Goal: Information Seeking & Learning: Learn about a topic

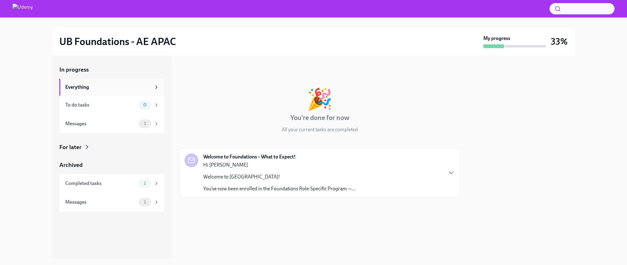
click at [129, 87] on div "Everything" at bounding box center [108, 87] width 86 height 7
click at [122, 123] on div "Messages" at bounding box center [100, 123] width 71 height 7
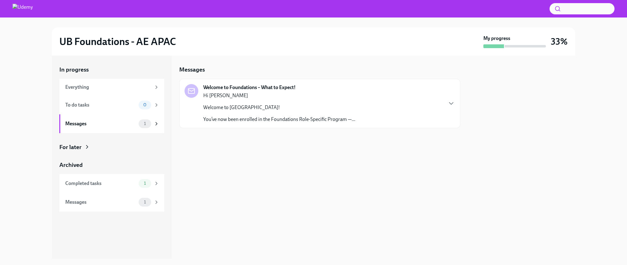
click at [236, 120] on p "You’ve now been enrolled in the Foundations Role-Specific Program —..." at bounding box center [279, 119] width 152 height 7
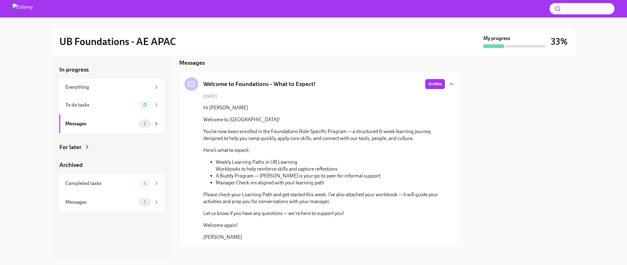
scroll to position [4, 0]
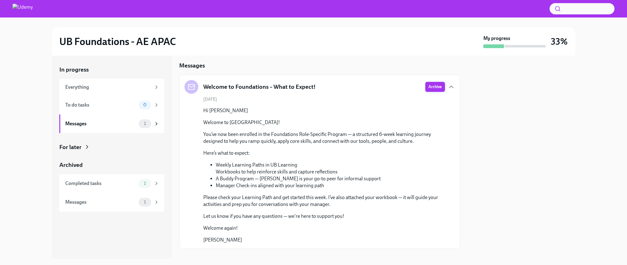
click at [431, 88] on span "Archive" at bounding box center [434, 87] width 13 height 6
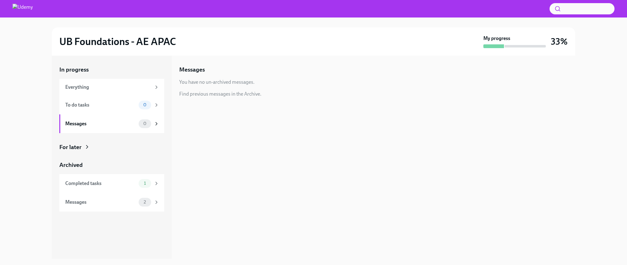
click at [68, 149] on div "For later" at bounding box center [70, 147] width 22 height 8
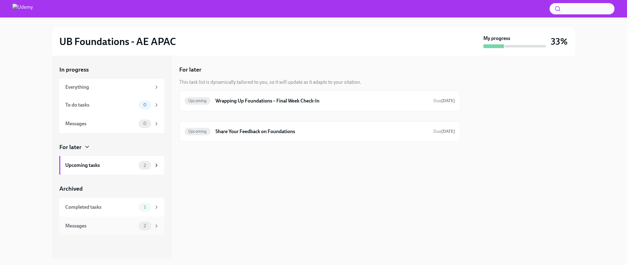
click at [73, 221] on div "Messages 2" at bounding box center [112, 225] width 94 height 9
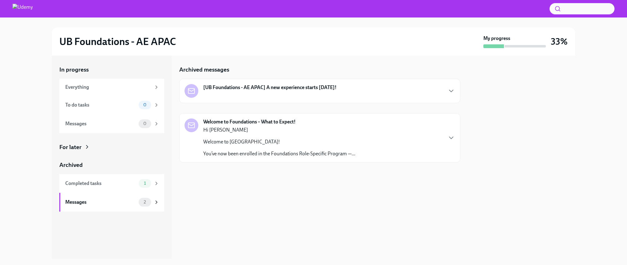
click at [289, 90] on div "[UB Foundations - AE APAC] A new experience starts [DATE]!" at bounding box center [269, 88] width 133 height 8
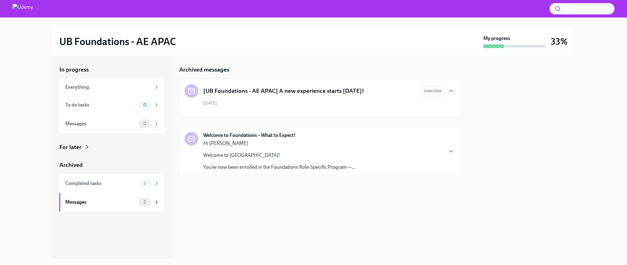
click at [258, 147] on div "Hi [PERSON_NAME] Welcome to Udemy! You’ve now been enrolled in the Foundations …" at bounding box center [279, 155] width 152 height 31
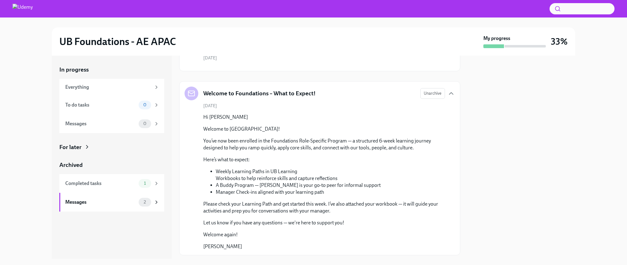
scroll to position [62, 0]
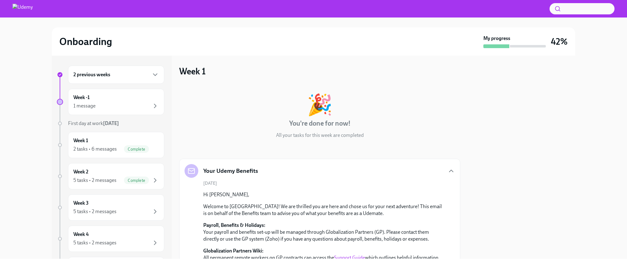
scroll to position [38, 0]
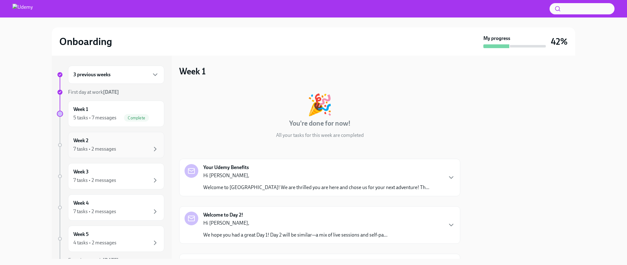
click at [140, 143] on div "Week 2 7 tasks • 2 messages" at bounding box center [115, 145] width 85 height 16
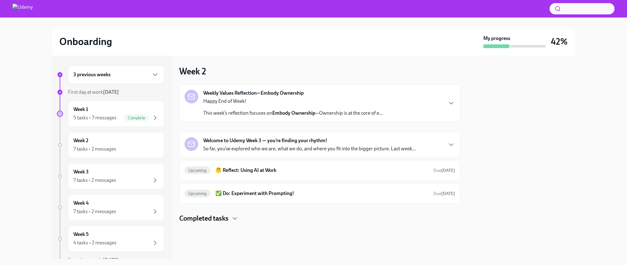
click at [259, 148] on p "So far, you’ve explored who we are, what we do, and where you fit into the bigg…" at bounding box center [309, 148] width 212 height 7
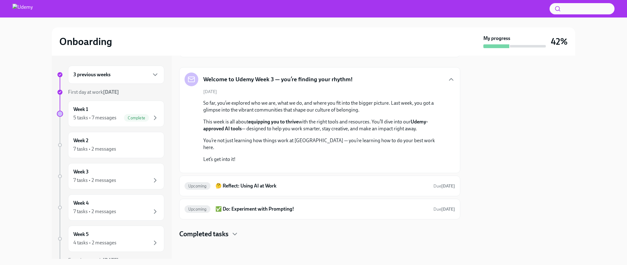
scroll to position [148, 0]
click at [339, 188] on h6 "🤔 Reflect: Using AI at Work" at bounding box center [321, 185] width 213 height 7
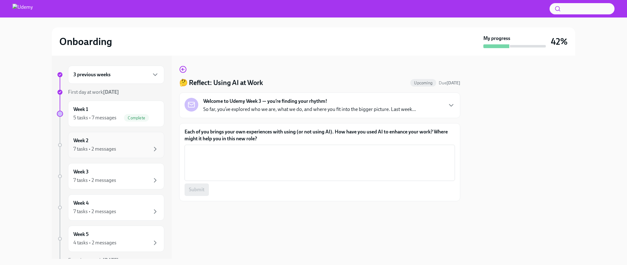
click at [139, 147] on div "7 tasks • 2 messages" at bounding box center [115, 148] width 85 height 7
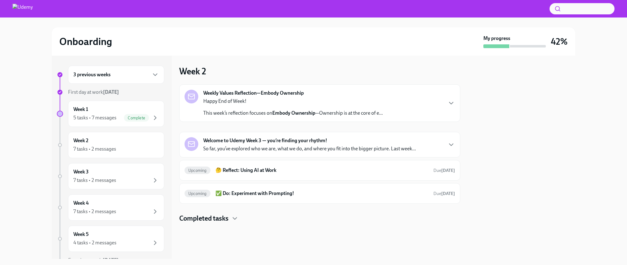
click at [260, 146] on p "So far, you’ve explored who we are, what we do, and where you fit into the bigg…" at bounding box center [309, 148] width 212 height 7
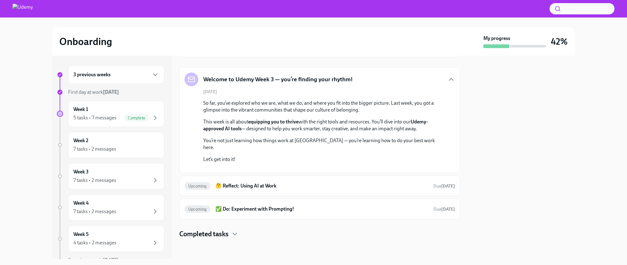
scroll to position [148, 0]
click at [247, 182] on h6 "🤔 Reflect: Using AI at Work" at bounding box center [321, 185] width 213 height 7
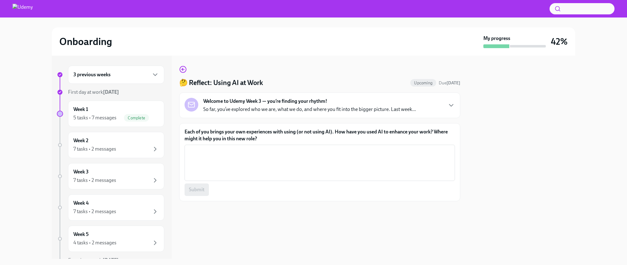
click at [395, 107] on p "So far, you’ve explored who we are, what we do, and where you fit into the bigg…" at bounding box center [309, 109] width 212 height 7
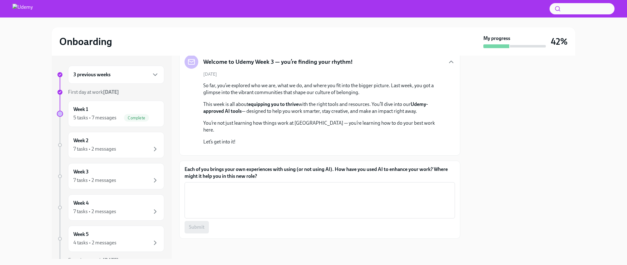
scroll to position [71, 0]
click at [112, 121] on div "5 tasks • 7 messages" at bounding box center [94, 117] width 43 height 7
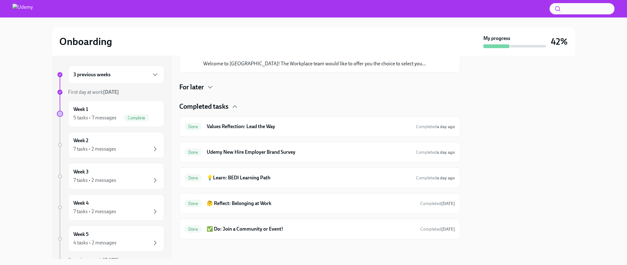
scroll to position [255, 0]
click at [144, 148] on div "7 tasks • 2 messages" at bounding box center [115, 148] width 85 height 7
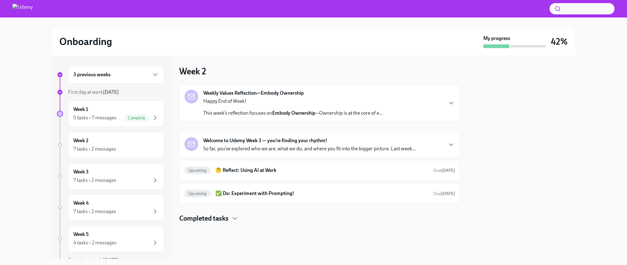
click at [307, 149] on p "So far, you’ve explored who we are, what we do, and where you fit into the bigg…" at bounding box center [309, 148] width 212 height 7
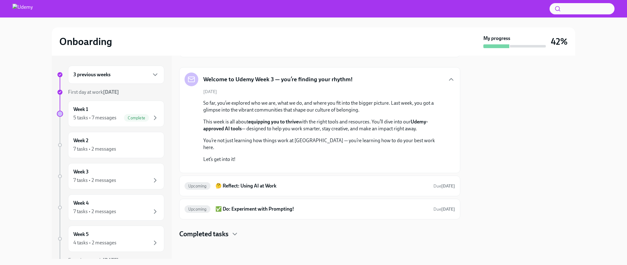
scroll to position [137, 0]
click at [264, 212] on h6 "✅ Do: Experiment with Prompting!" at bounding box center [321, 208] width 213 height 7
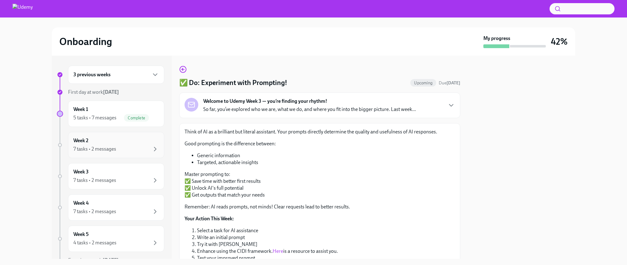
click at [125, 149] on div "7 tasks • 2 messages" at bounding box center [115, 148] width 85 height 7
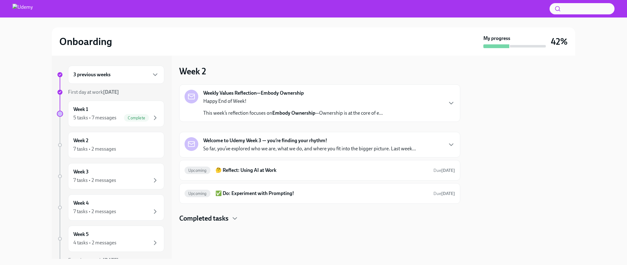
click at [282, 117] on div "Weekly Values Reflection—Embody Ownership Happy End of Week! This week’s reflec…" at bounding box center [319, 102] width 281 height 37
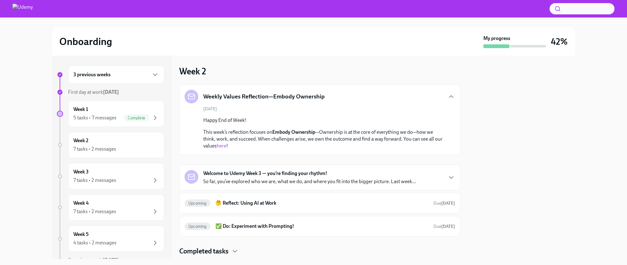
click at [226, 145] on link "here" at bounding box center [222, 146] width 10 height 6
click at [286, 177] on div "Welcome to Udemy Week 3 — you’re finding your rhythm! So far, you’ve explored w…" at bounding box center [309, 177] width 212 height 15
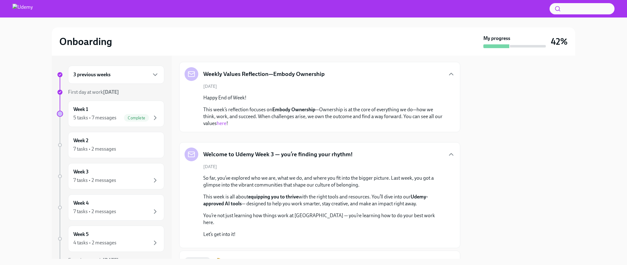
scroll to position [23, 0]
click at [422, 196] on strong "Udemy-approved AI tools" at bounding box center [315, 199] width 224 height 13
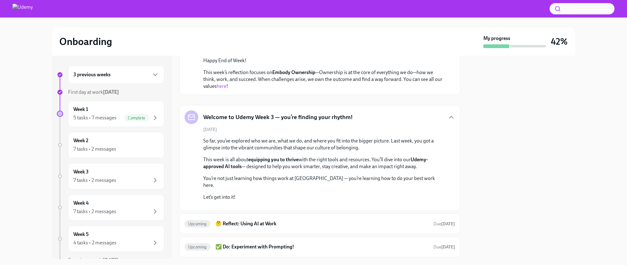
scroll to position [63, 0]
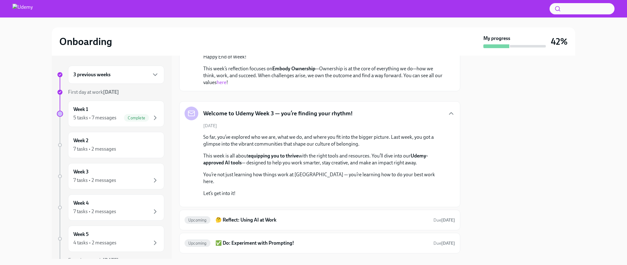
click at [218, 190] on p "Let’s get into it!" at bounding box center [324, 193] width 242 height 7
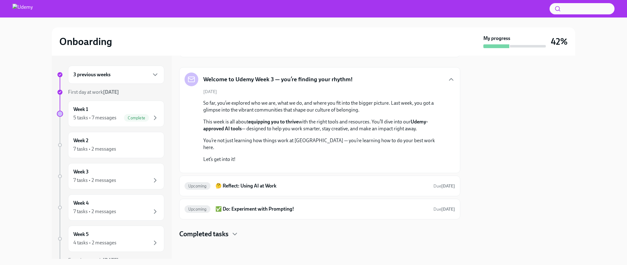
scroll to position [129, 0]
click at [402, 137] on p "You’re not just learning how things work at Udemy — you’re learning how to do y…" at bounding box center [324, 144] width 242 height 14
click at [383, 137] on p "You’re not just learning how things work at Udemy — you’re learning how to do y…" at bounding box center [324, 144] width 242 height 14
click at [271, 137] on p "You’re not just learning how things work at Udemy — you’re learning how to do y…" at bounding box center [324, 144] width 242 height 14
